Goal: Transaction & Acquisition: Purchase product/service

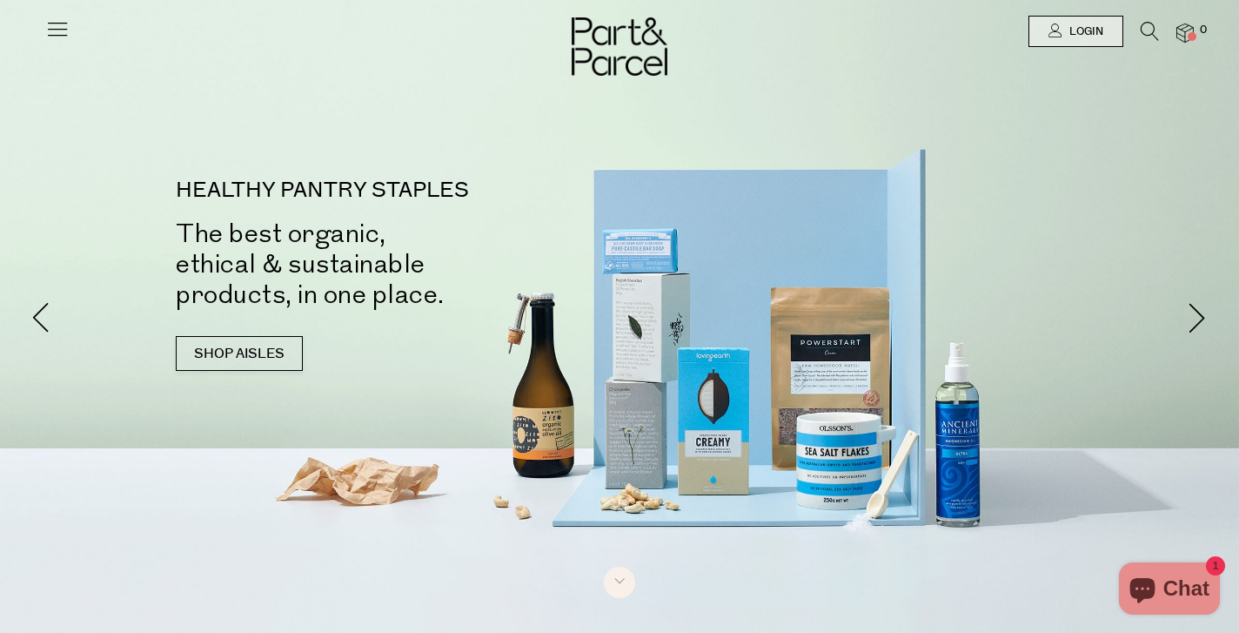
click at [1149, 28] on icon at bounding box center [1150, 31] width 18 height 19
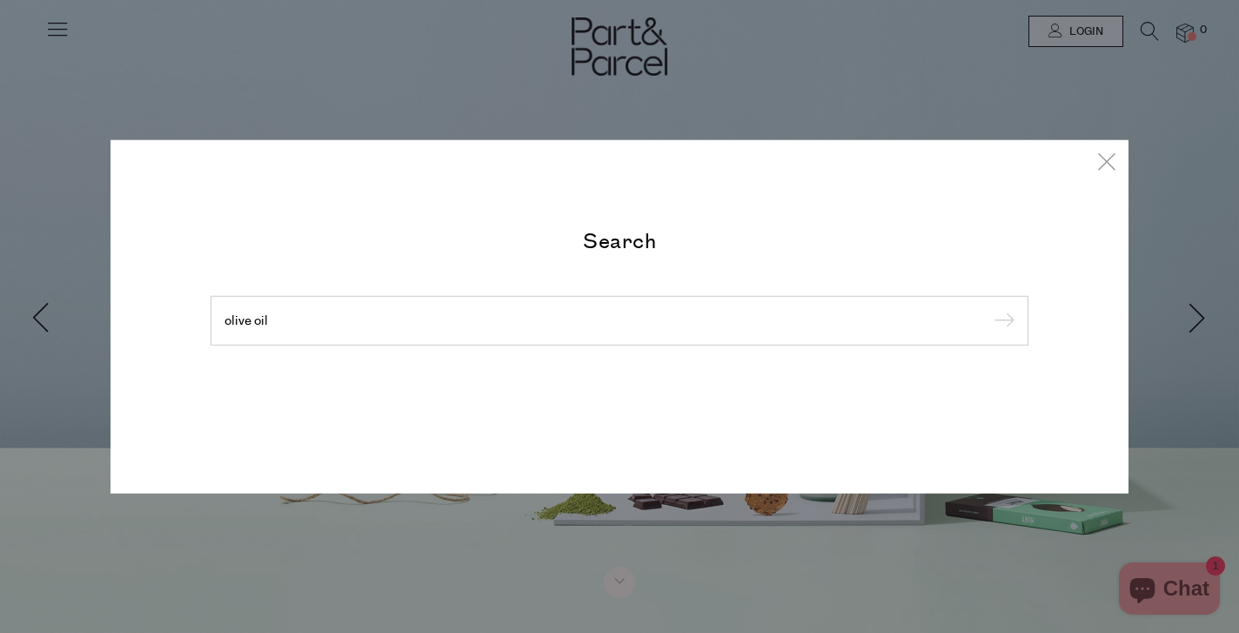
type input "olive oil"
click at [989, 308] on input "submit" at bounding box center [1002, 321] width 26 height 26
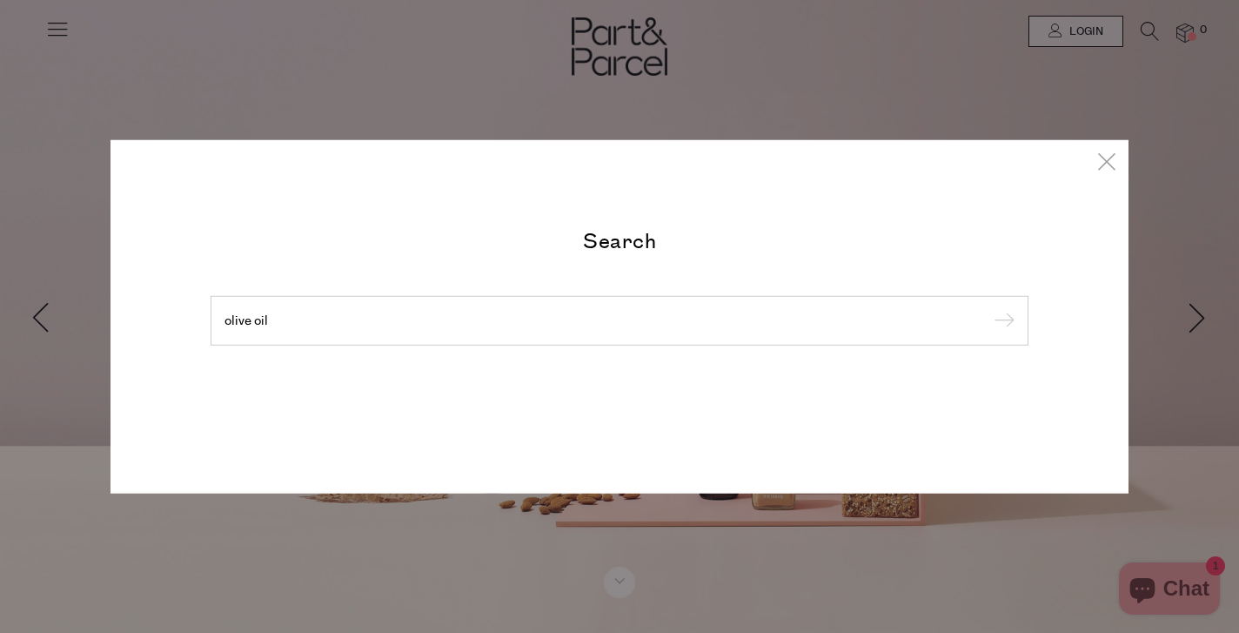
click at [1009, 322] on input "submit" at bounding box center [1002, 321] width 26 height 26
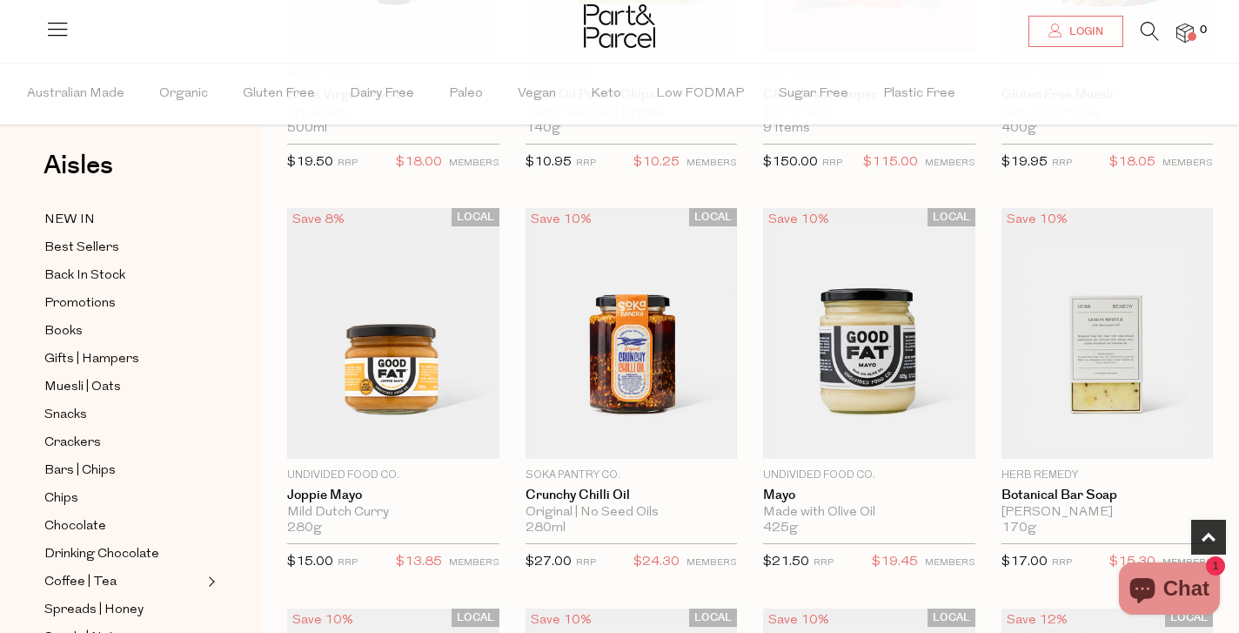
scroll to position [16, 0]
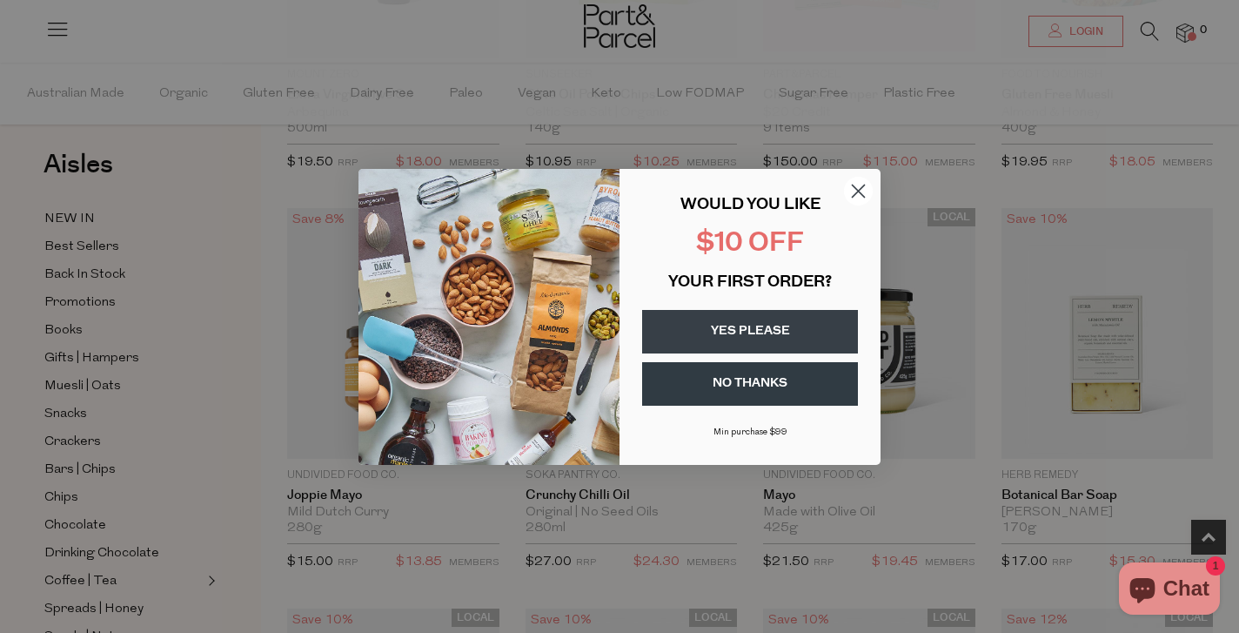
click at [857, 193] on circle "Close dialog" at bounding box center [858, 190] width 29 height 29
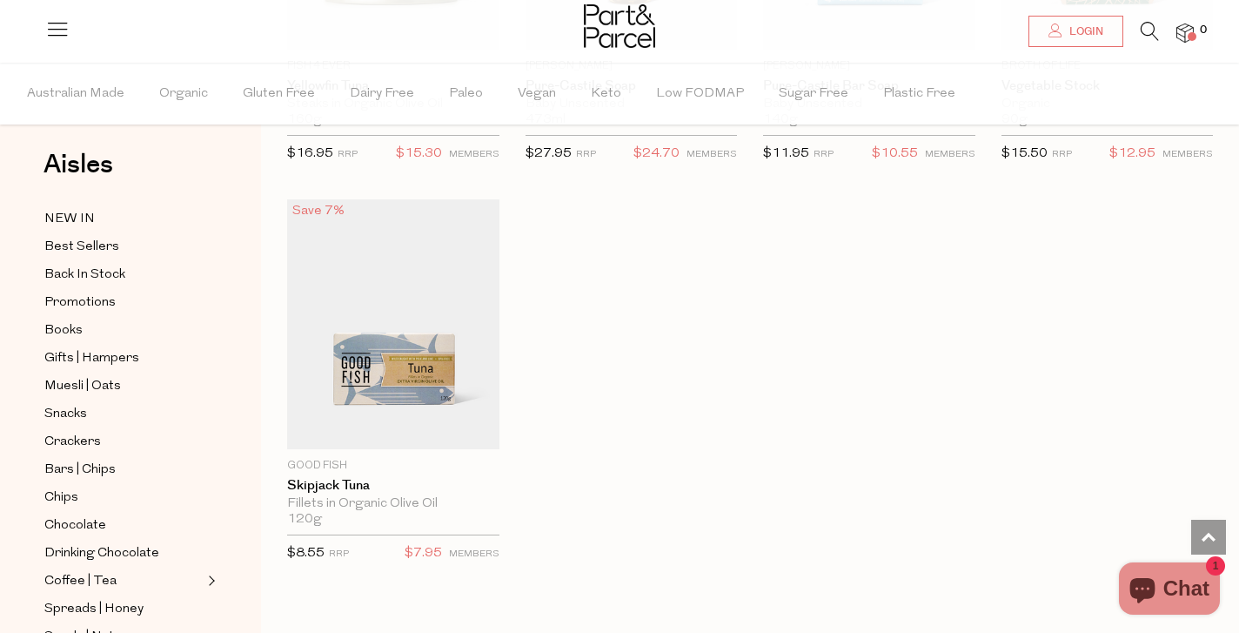
scroll to position [4546, 0]
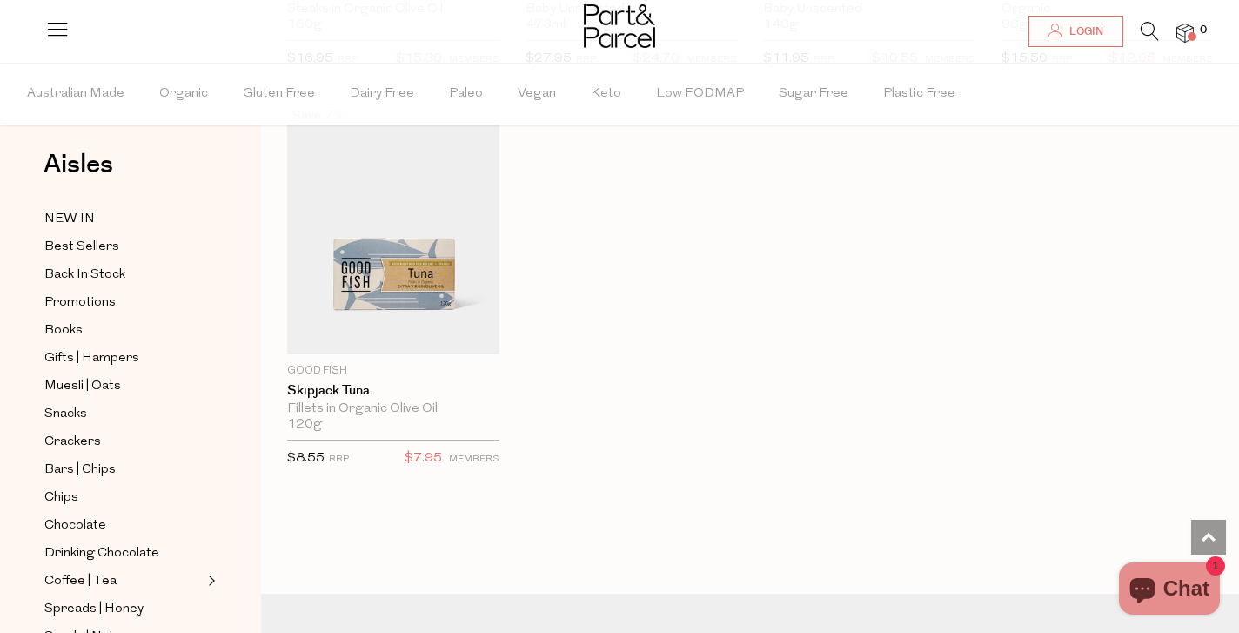
click at [64, 23] on icon at bounding box center [57, 29] width 24 height 24
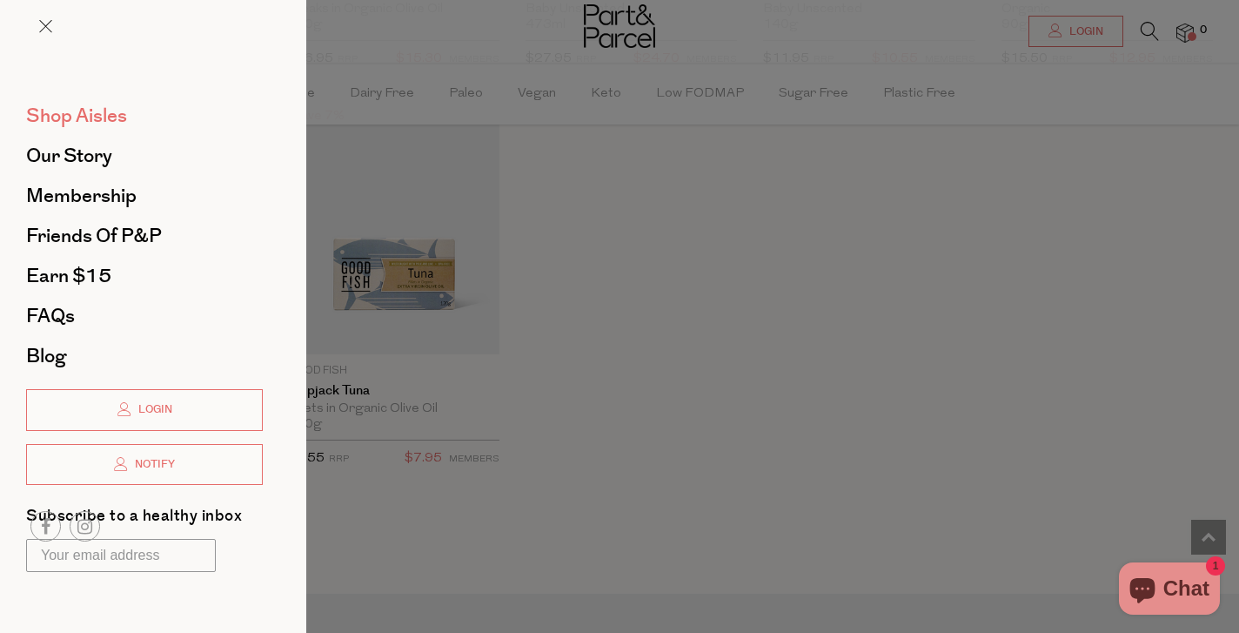
click at [68, 122] on span "Shop Aisles" at bounding box center [76, 116] width 101 height 28
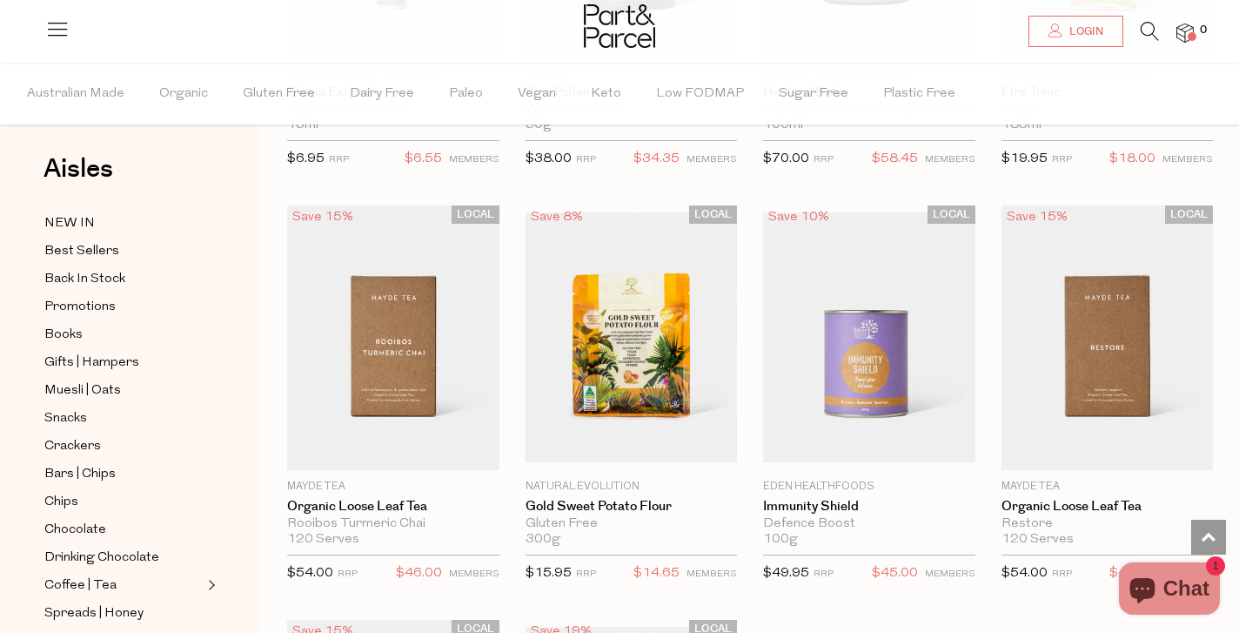
scroll to position [4441, 0]
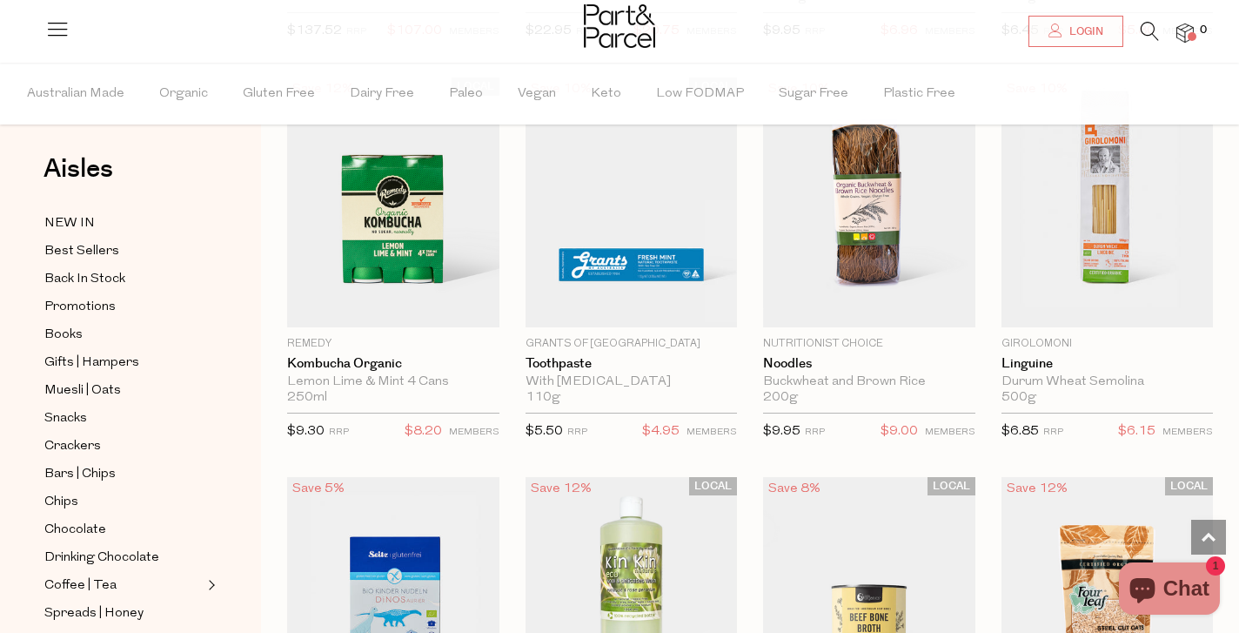
scroll to position [9583, 0]
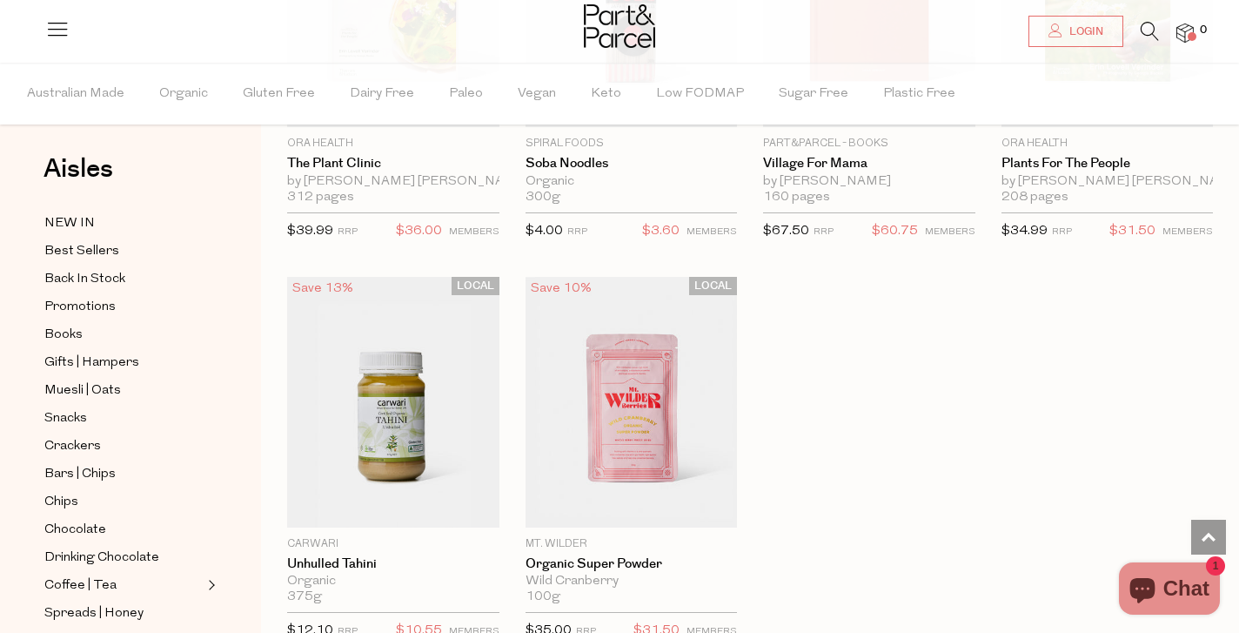
scroll to position [11, 0]
